Goal: Task Accomplishment & Management: Manage account settings

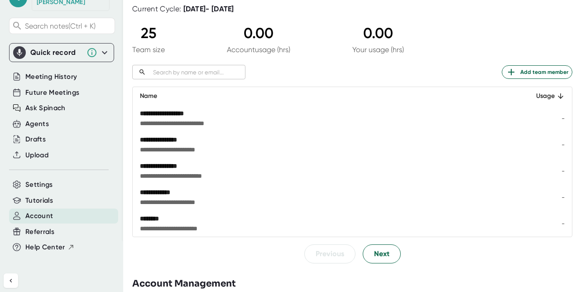
scroll to position [92, 0]
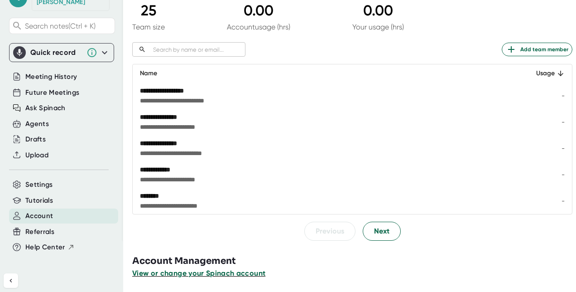
click at [238, 269] on span "View or change your Spinach account" at bounding box center [198, 273] width 133 height 9
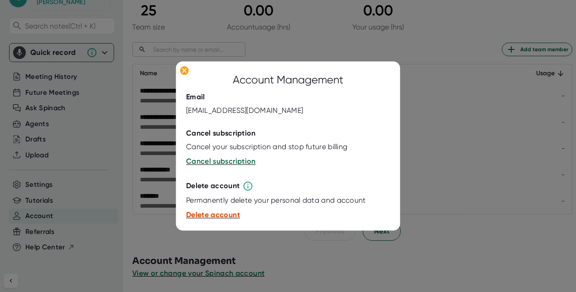
click at [229, 217] on span "Delete account" at bounding box center [213, 214] width 54 height 9
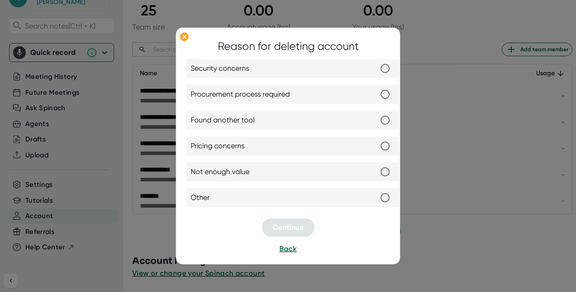
click at [229, 217] on div at bounding box center [288, 216] width 204 height 5
click at [387, 68] on input "Security concerns" at bounding box center [384, 68] width 19 height 19
radio input "true"
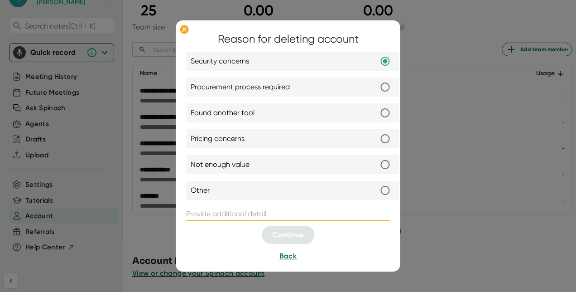
click at [245, 210] on input "text" at bounding box center [288, 214] width 204 height 14
type input "security"
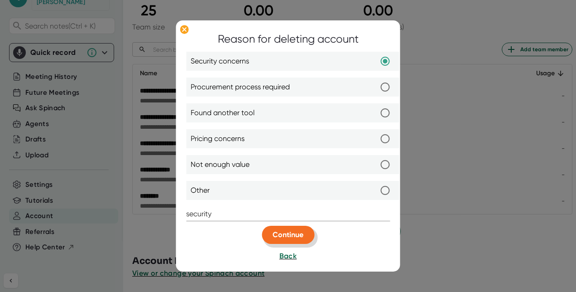
click at [288, 227] on button "Continue" at bounding box center [288, 235] width 53 height 18
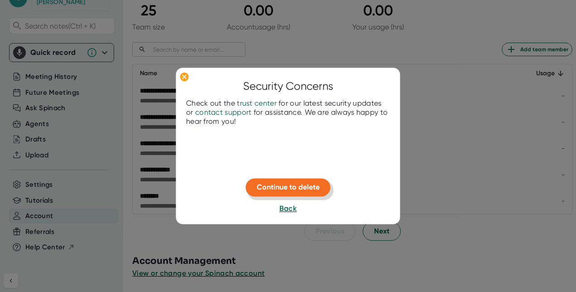
click at [301, 190] on span "Continue to delete" at bounding box center [288, 187] width 63 height 9
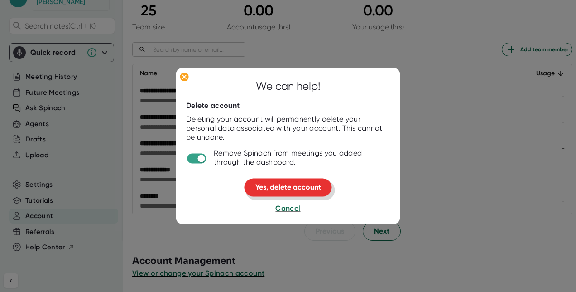
click at [301, 190] on span "Yes, delete account" at bounding box center [288, 187] width 66 height 9
